Goal: Check status: Check status

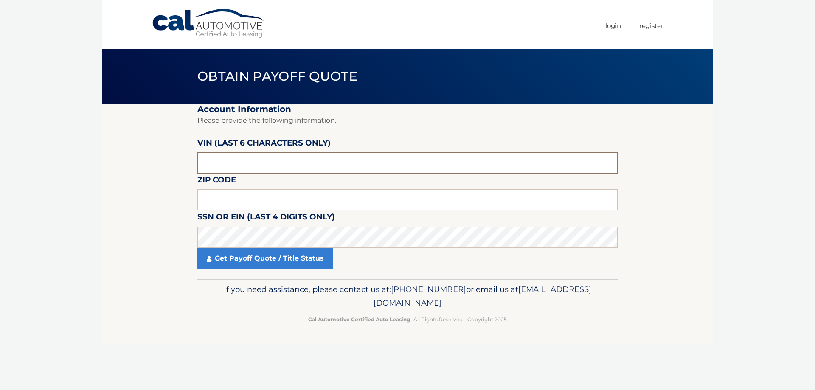
click at [245, 155] on input "text" at bounding box center [407, 162] width 420 height 21
type input "418423"
type input "16508"
click at [269, 258] on link "Get Payoff Quote / Title Status" at bounding box center [265, 258] width 136 height 21
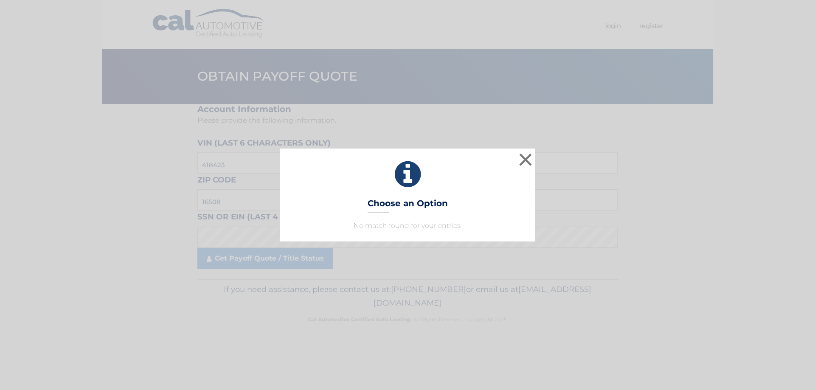
click at [268, 235] on div "× Choose an Option No match found for your entries. This is what you see on sec…" at bounding box center [407, 194] width 808 height 92
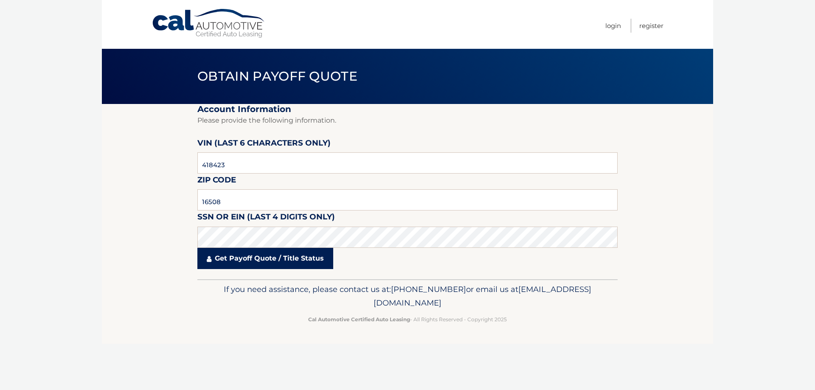
click at [269, 260] on link "Get Payoff Quote / Title Status" at bounding box center [265, 258] width 136 height 21
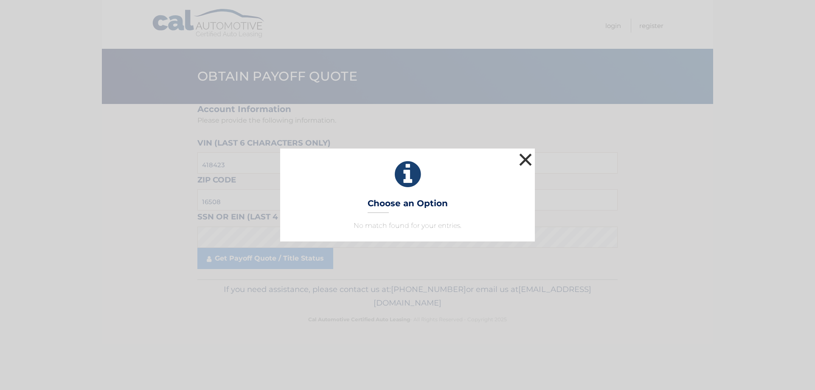
click at [523, 153] on button "×" at bounding box center [525, 159] width 17 height 17
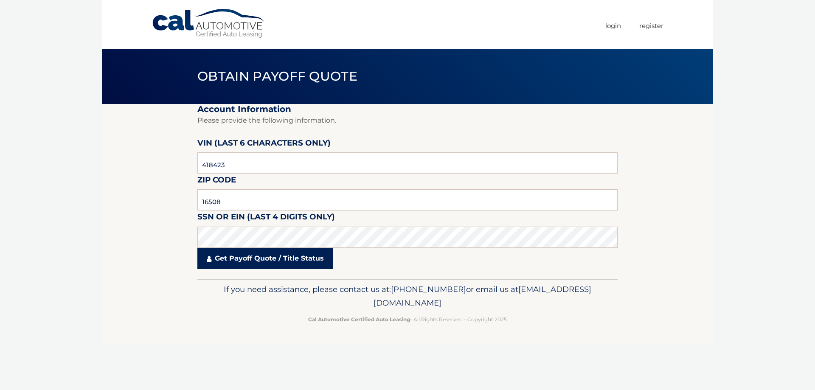
click at [252, 261] on link "Get Payoff Quote / Title Status" at bounding box center [265, 258] width 136 height 21
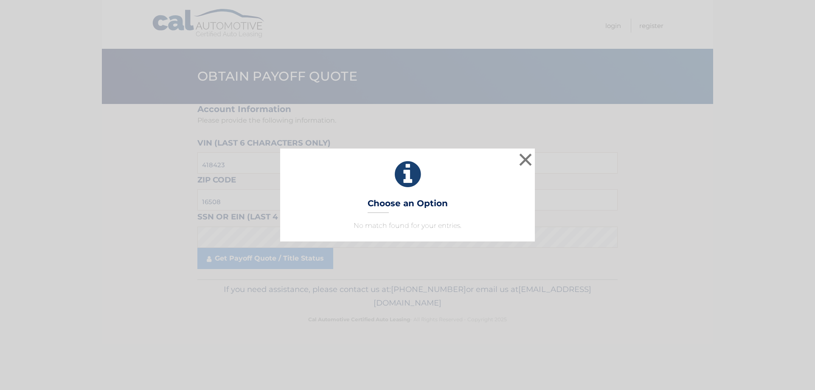
click at [403, 225] on p "No match found for your entries." at bounding box center [407, 226] width 233 height 10
click at [529, 157] on button "×" at bounding box center [525, 159] width 17 height 17
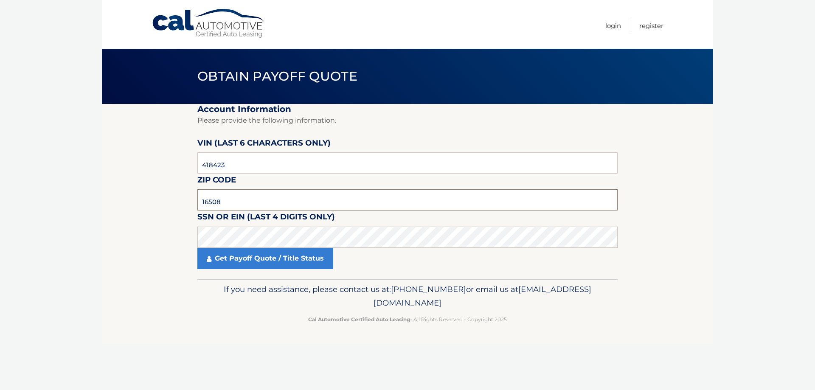
click at [243, 199] on input "16508" at bounding box center [407, 199] width 420 height 21
click at [252, 168] on input "418423" at bounding box center [407, 162] width 420 height 21
type input "4*****"
type input "418423"
click at [275, 260] on link "Get Payoff Quote / Title Status" at bounding box center [265, 258] width 136 height 21
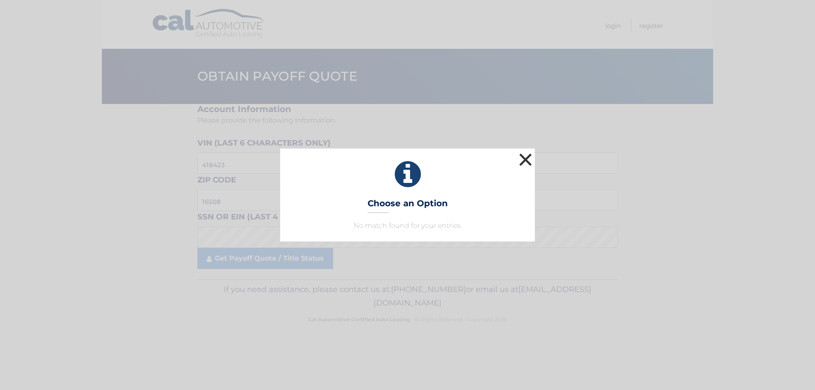
click at [524, 156] on button "×" at bounding box center [525, 159] width 17 height 17
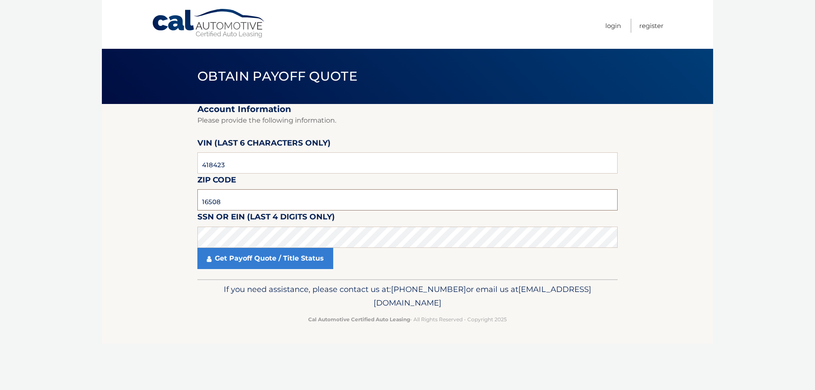
click at [239, 201] on input "16508" at bounding box center [407, 199] width 420 height 21
click at [269, 262] on link "Get Payoff Quote / Title Status" at bounding box center [265, 258] width 136 height 21
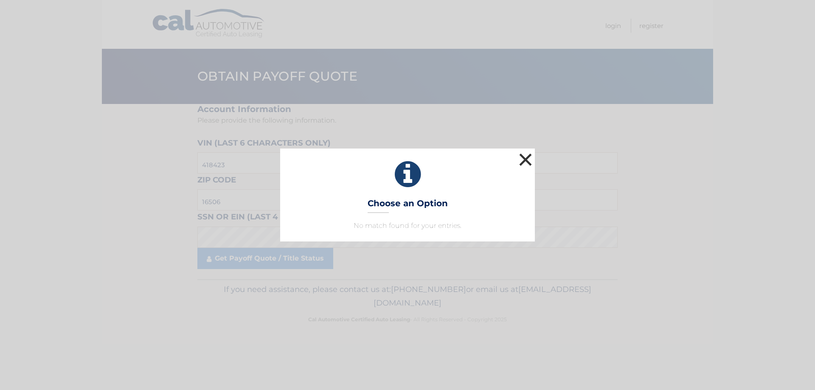
click at [533, 155] on button "×" at bounding box center [525, 159] width 17 height 17
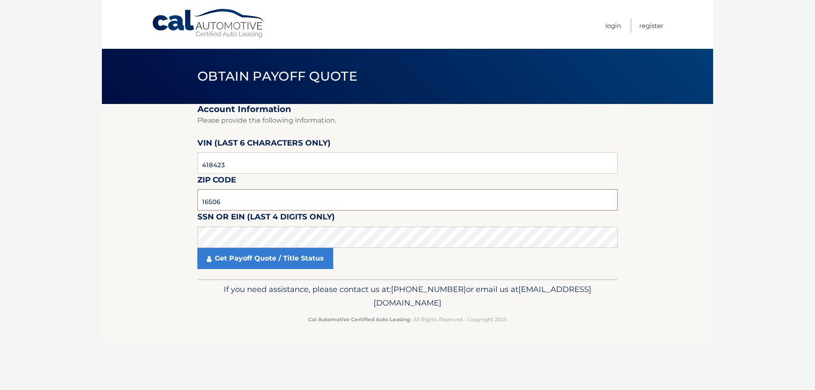
click at [235, 200] on input "16506" at bounding box center [407, 199] width 420 height 21
click at [271, 260] on link "Get Payoff Quote / Title Status" at bounding box center [265, 258] width 136 height 21
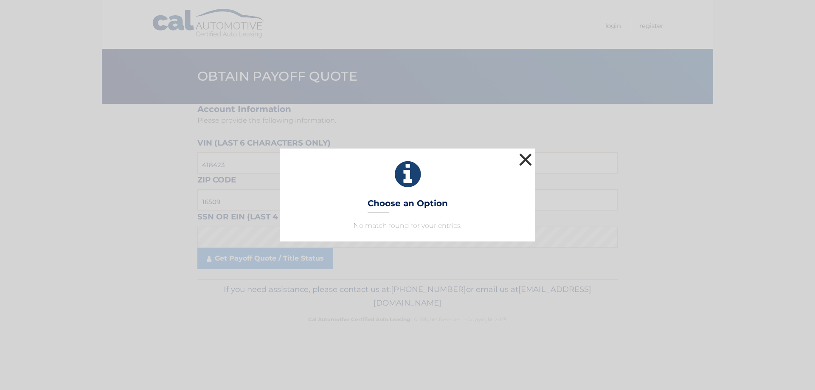
click at [525, 157] on button "×" at bounding box center [525, 159] width 17 height 17
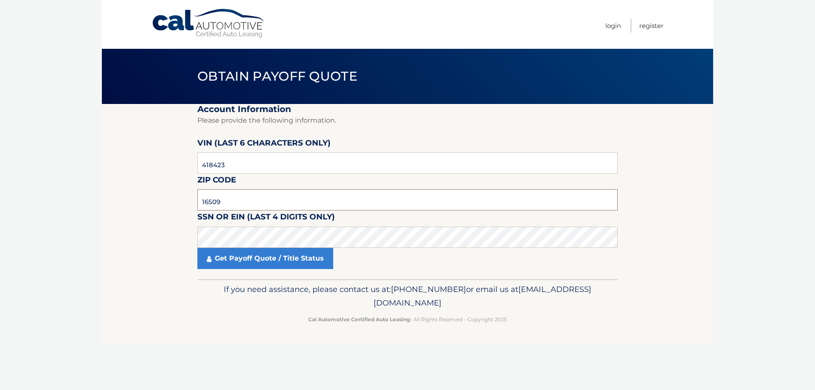
click at [232, 202] on input "16509" at bounding box center [407, 199] width 420 height 21
click at [266, 261] on link "Get Payoff Quote / Title Status" at bounding box center [265, 258] width 136 height 21
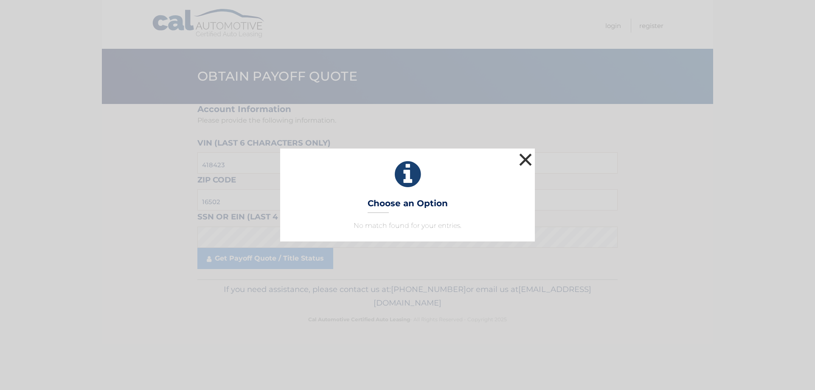
click at [529, 154] on button "×" at bounding box center [525, 159] width 17 height 17
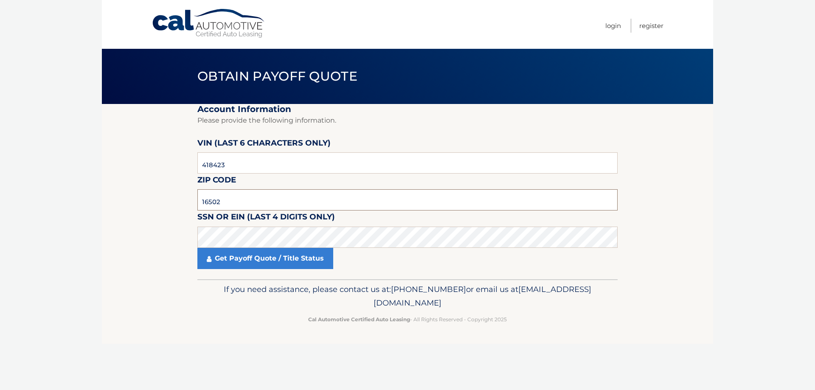
click at [239, 201] on input "16502" at bounding box center [407, 199] width 420 height 21
type input "16508"
click at [263, 258] on link "Get Payoff Quote / Title Status" at bounding box center [265, 258] width 136 height 21
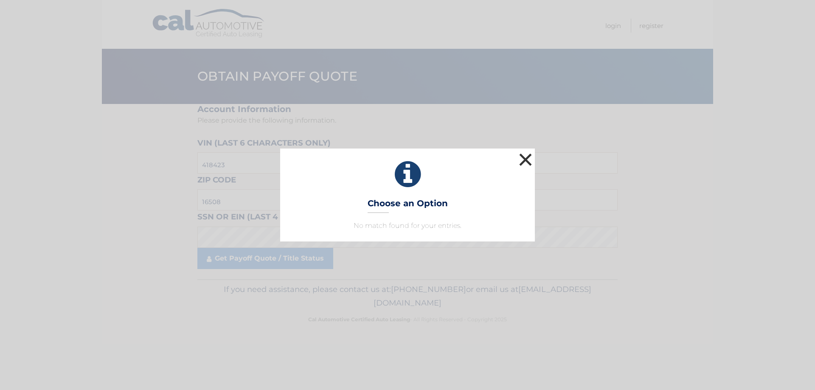
click at [525, 156] on button "×" at bounding box center [525, 159] width 17 height 17
